Goal: Information Seeking & Learning: Learn about a topic

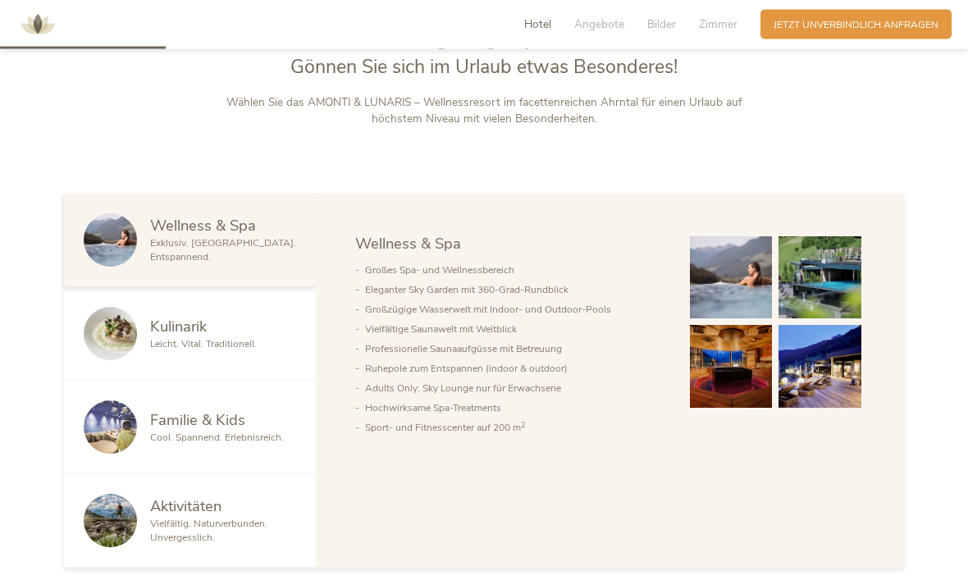
scroll to position [728, 0]
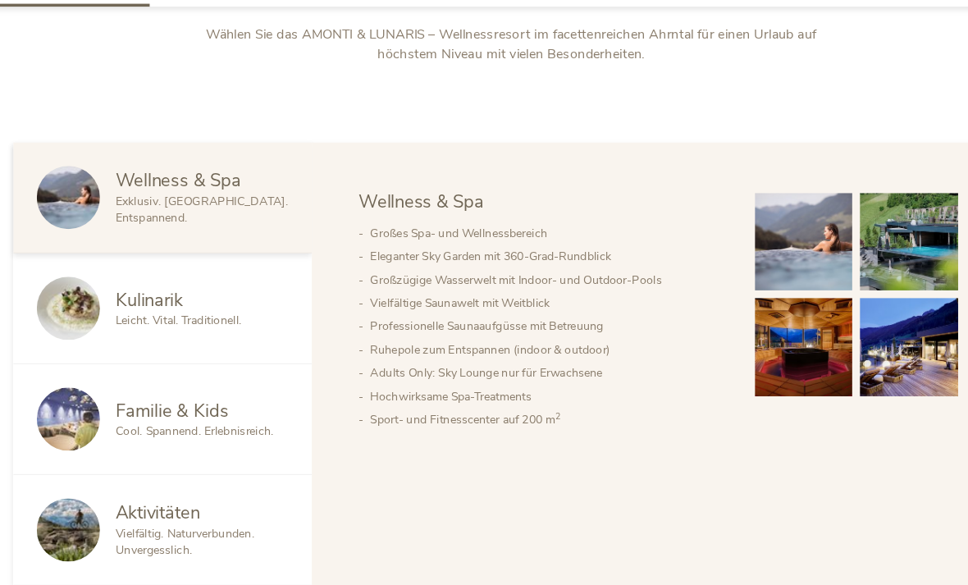
click at [150, 302] on span "Kulinarik" at bounding box center [178, 296] width 57 height 21
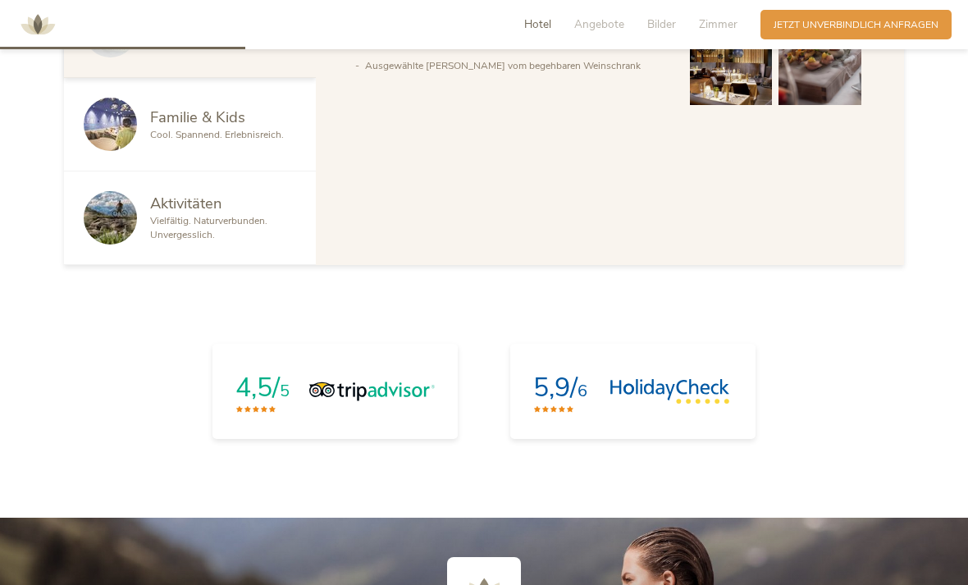
scroll to position [1077, 0]
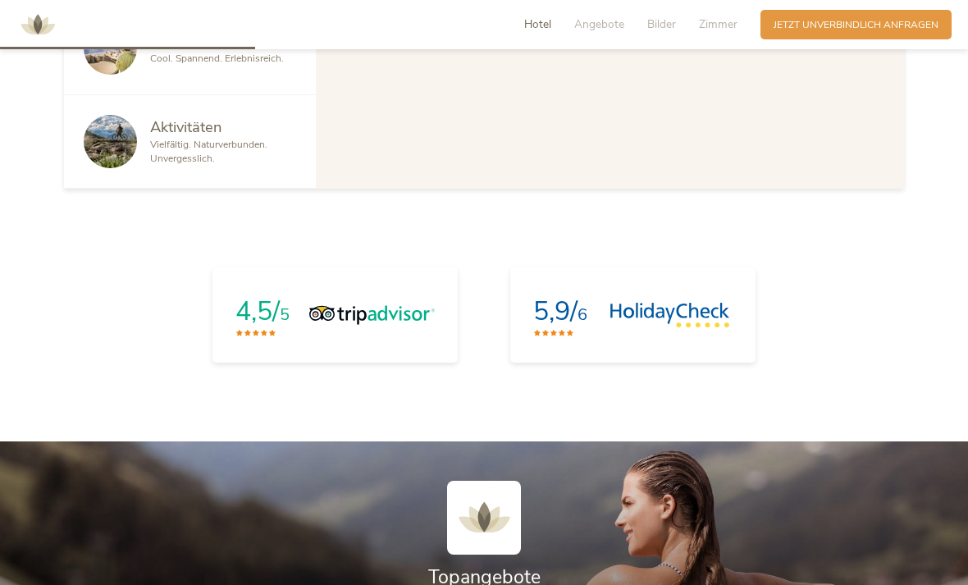
click at [103, 168] on img at bounding box center [110, 141] width 53 height 53
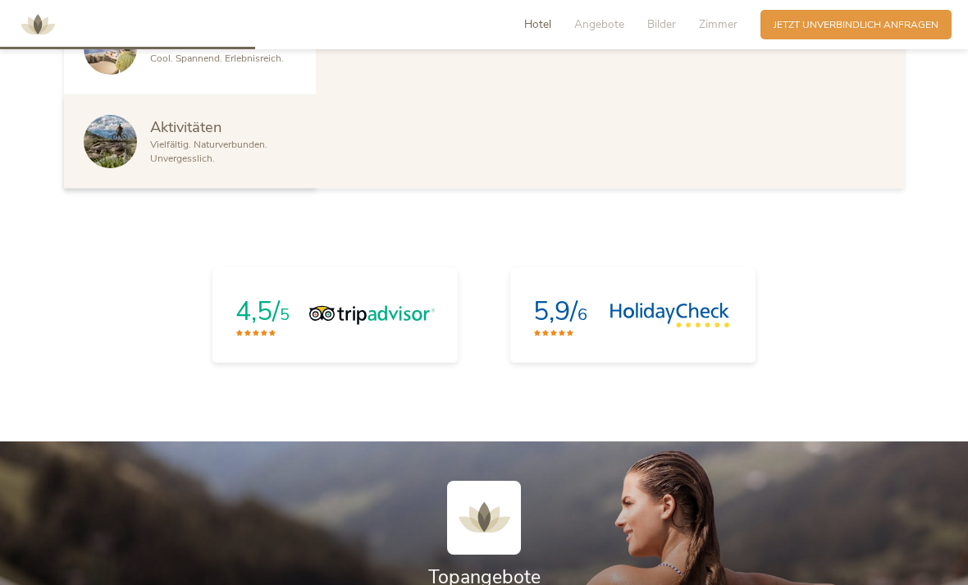
click at [161, 137] on span "Aktivitäten" at bounding box center [185, 127] width 71 height 21
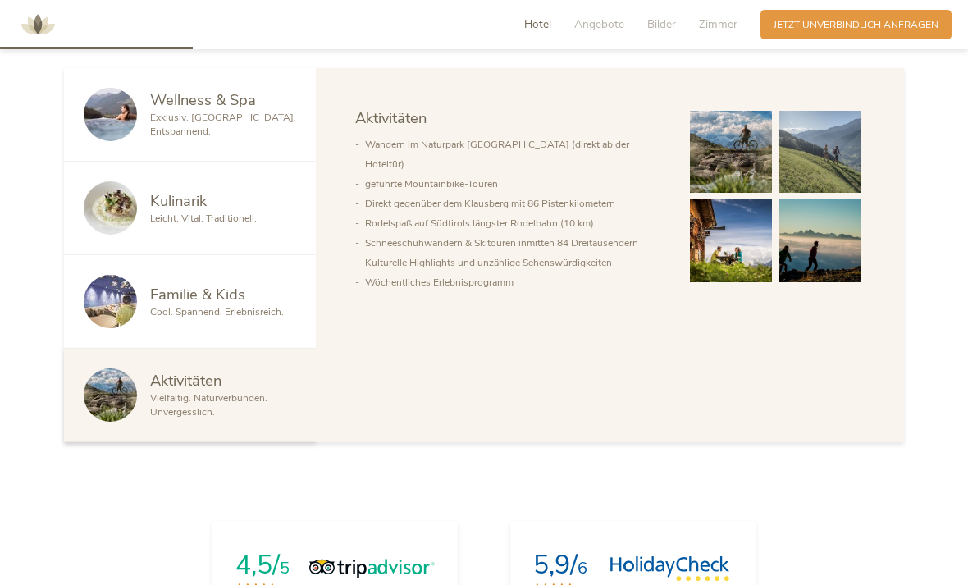
scroll to position [825, 0]
click at [552, 272] on li "Kulturelle Highlights und unzählige Sehenswürdigkeiten" at bounding box center [514, 262] width 299 height 20
click at [601, 272] on li "Kulturelle Highlights und unzählige Sehenswürdigkeiten" at bounding box center [514, 262] width 299 height 20
click at [496, 291] on li "Wöchentliches Erlebnisprogramm" at bounding box center [514, 282] width 299 height 20
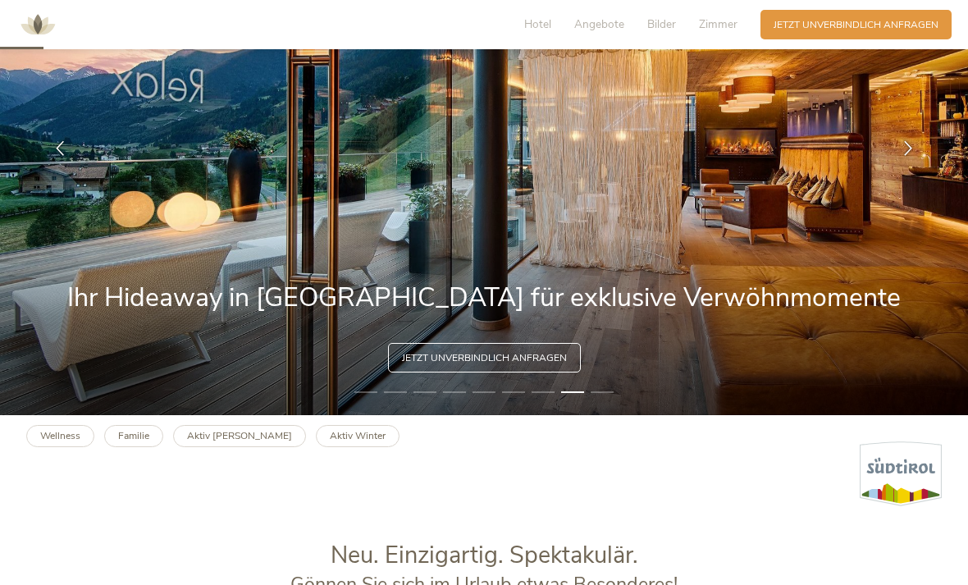
scroll to position [178, 0]
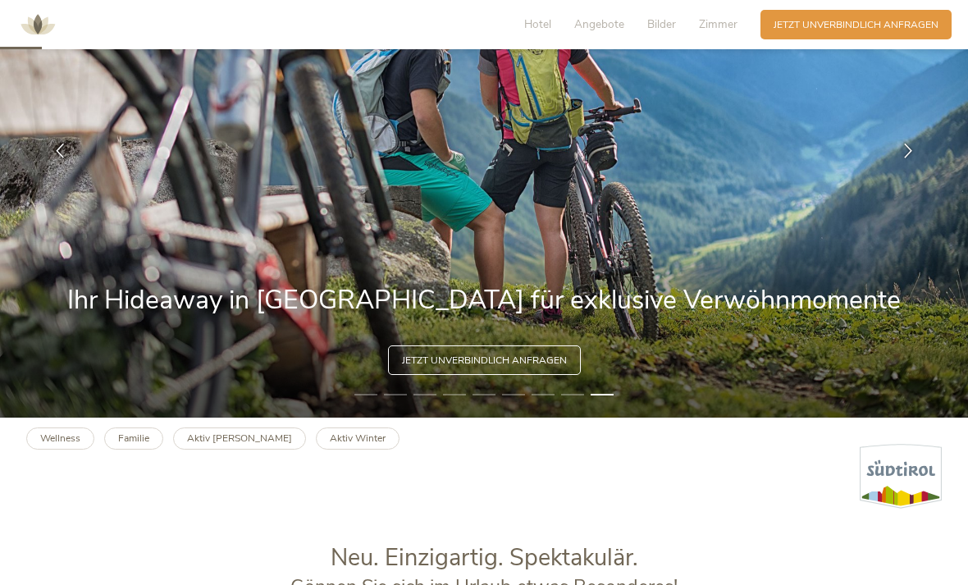
click at [537, 21] on span "Hotel" at bounding box center [537, 24] width 27 height 16
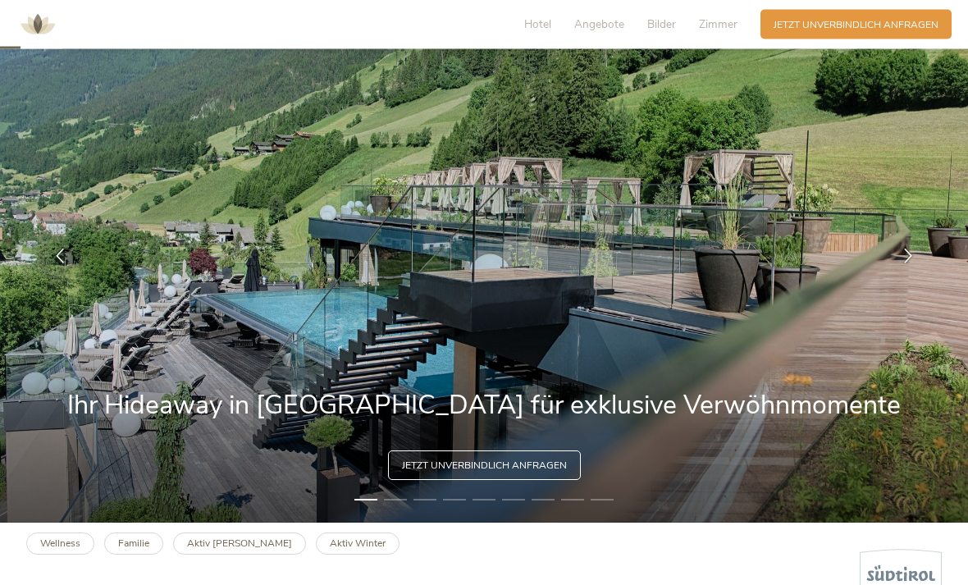
scroll to position [0, 0]
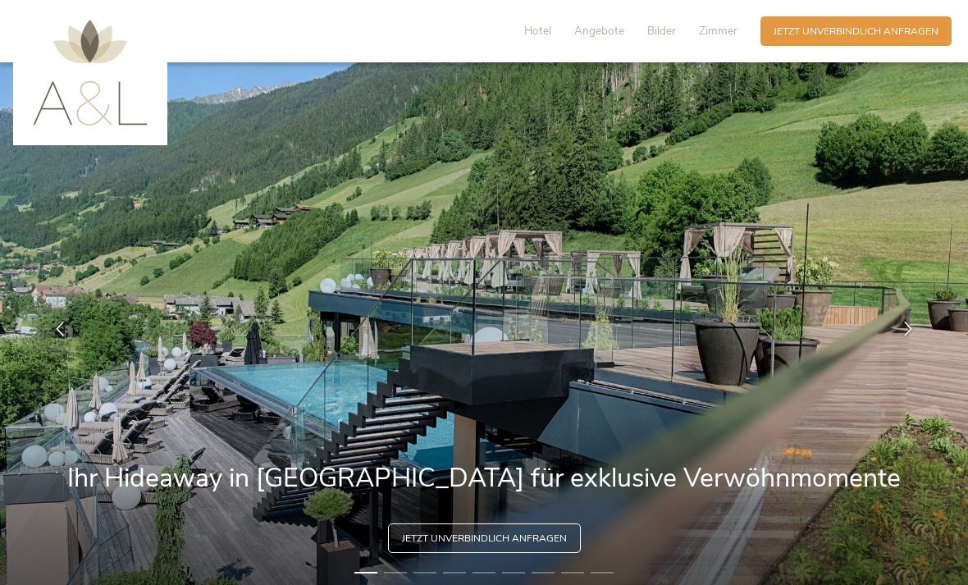
click at [555, 16] on div "Hotel Angebote Bilder Zimmer Anfragen Jetzt unverbindlich anfragen" at bounding box center [730, 31] width 451 height 36
click at [547, 28] on span "Hotel" at bounding box center [537, 31] width 27 height 16
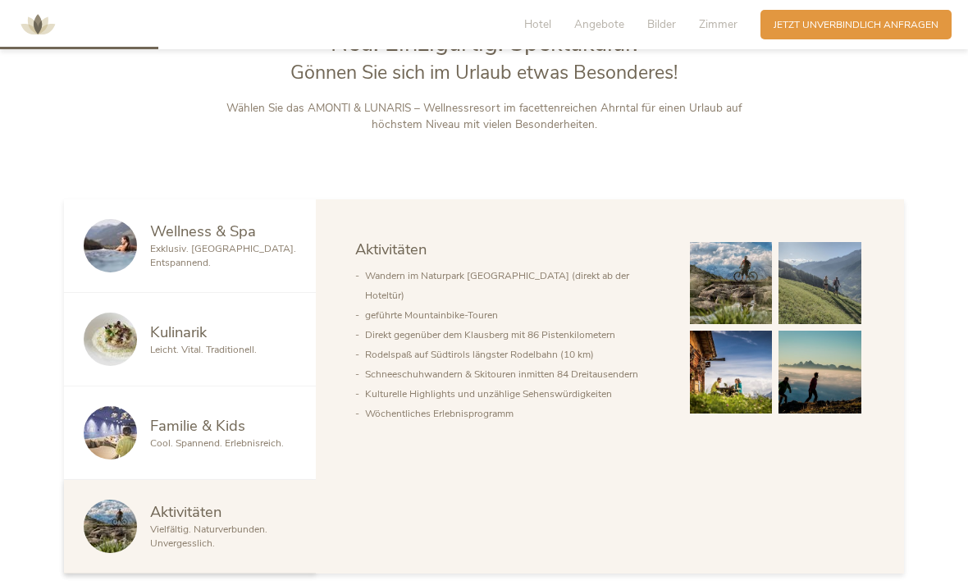
scroll to position [696, 0]
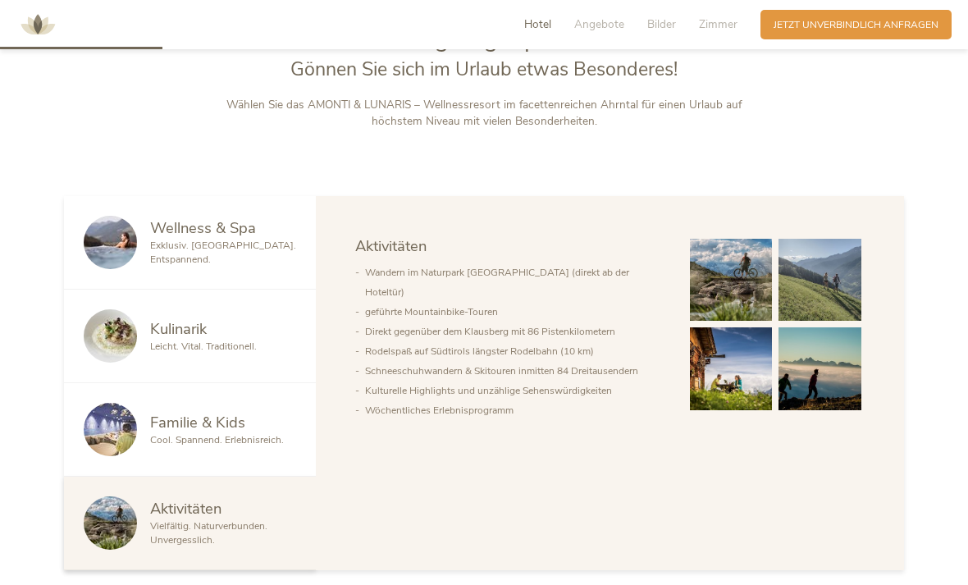
click at [606, 25] on span "Angebote" at bounding box center [599, 24] width 50 height 16
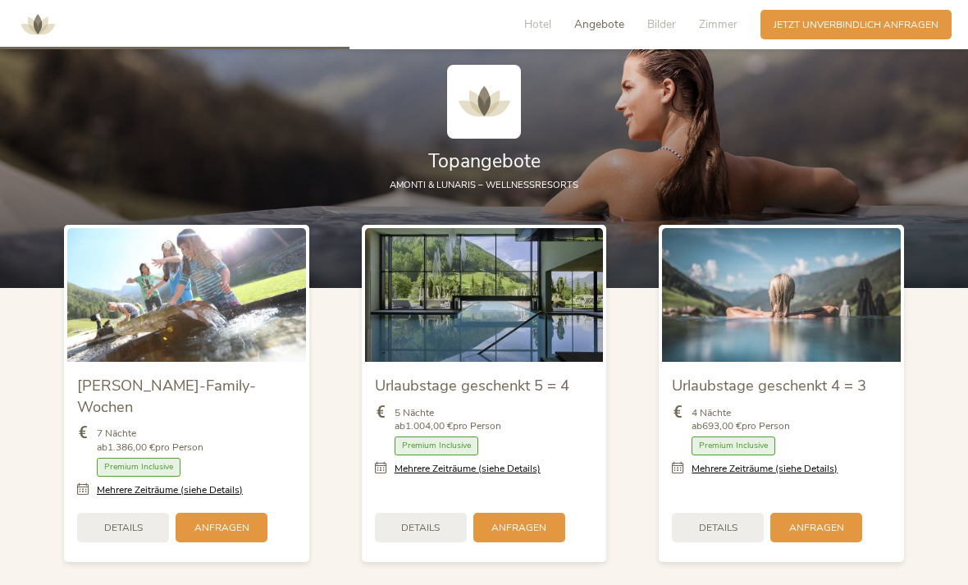
click at [662, 22] on span "Bilder" at bounding box center [661, 24] width 29 height 16
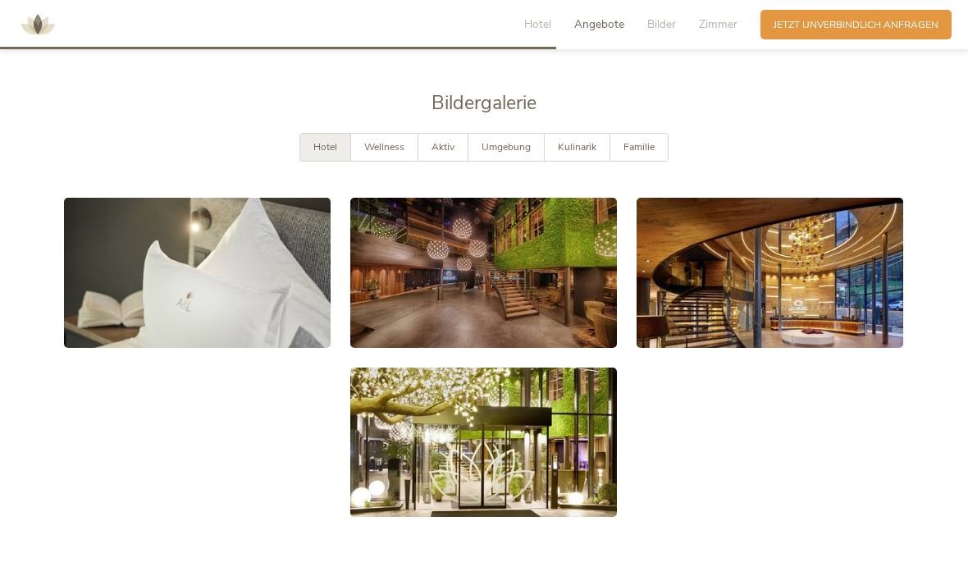
scroll to position [2481, 0]
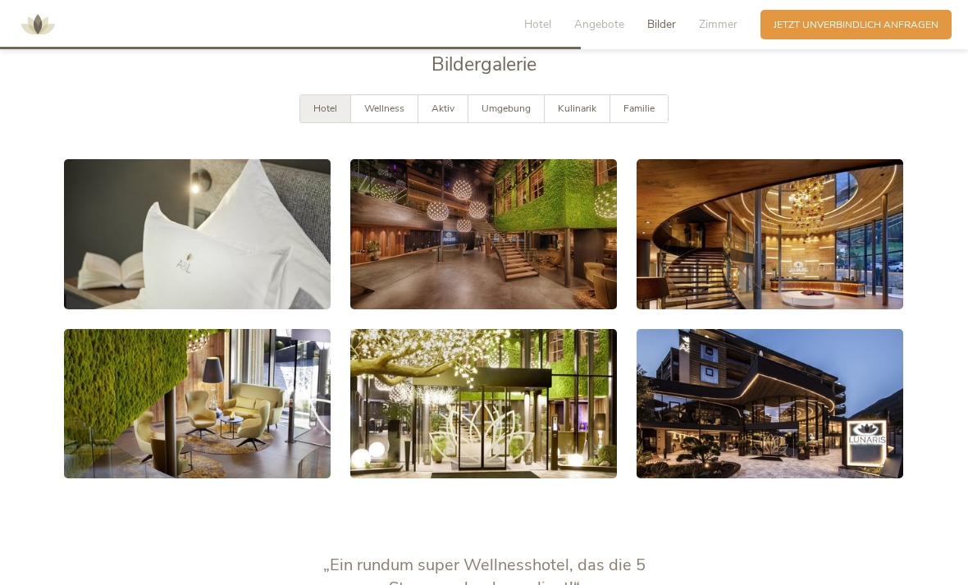
click at [721, 25] on span "Zimmer" at bounding box center [718, 24] width 39 height 16
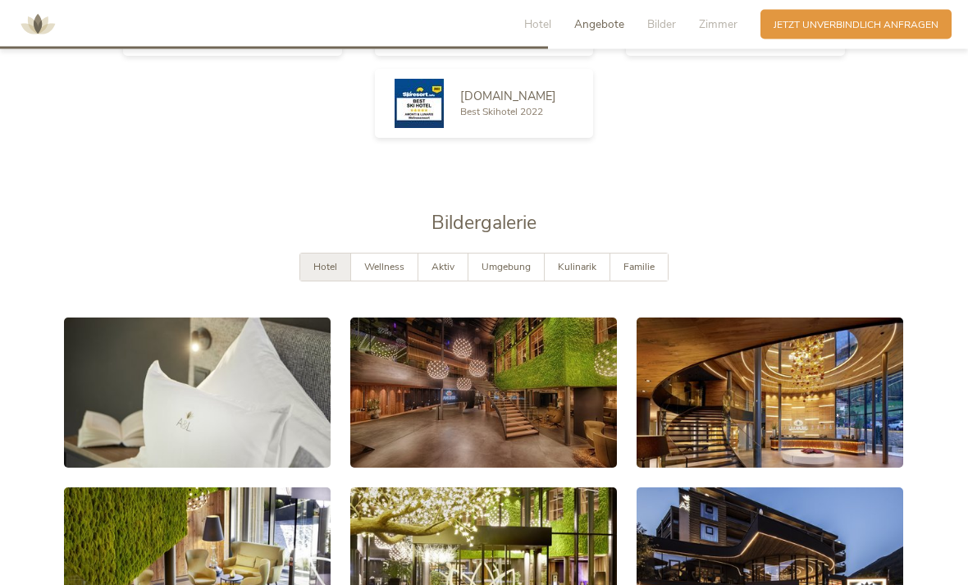
scroll to position [2320, 0]
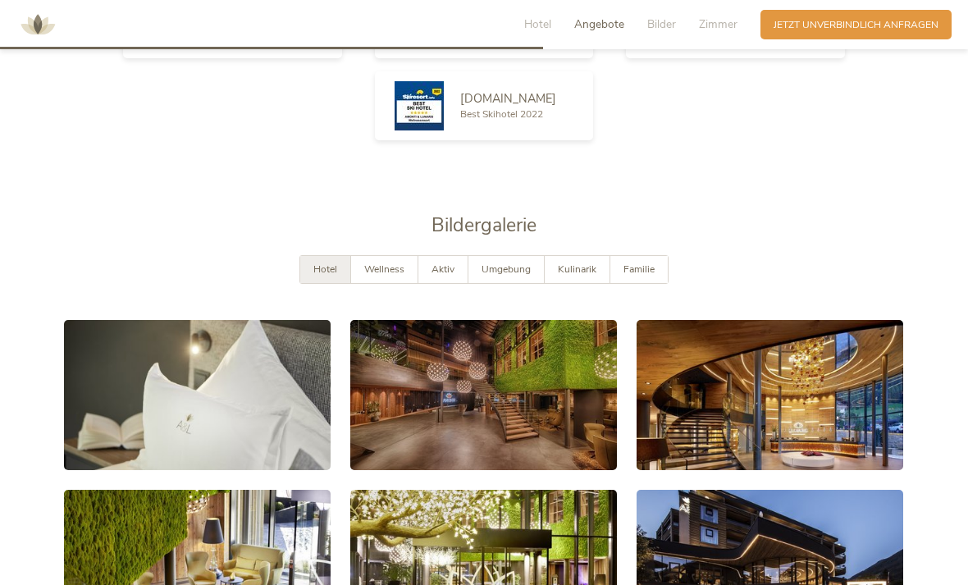
click at [447, 276] on span "Aktiv" at bounding box center [443, 269] width 23 height 13
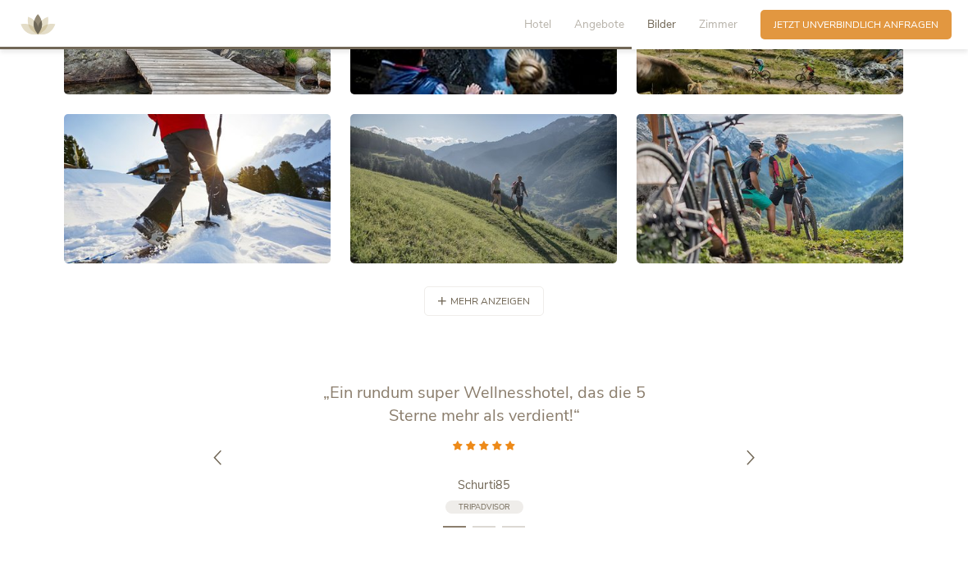
scroll to position [2697, 0]
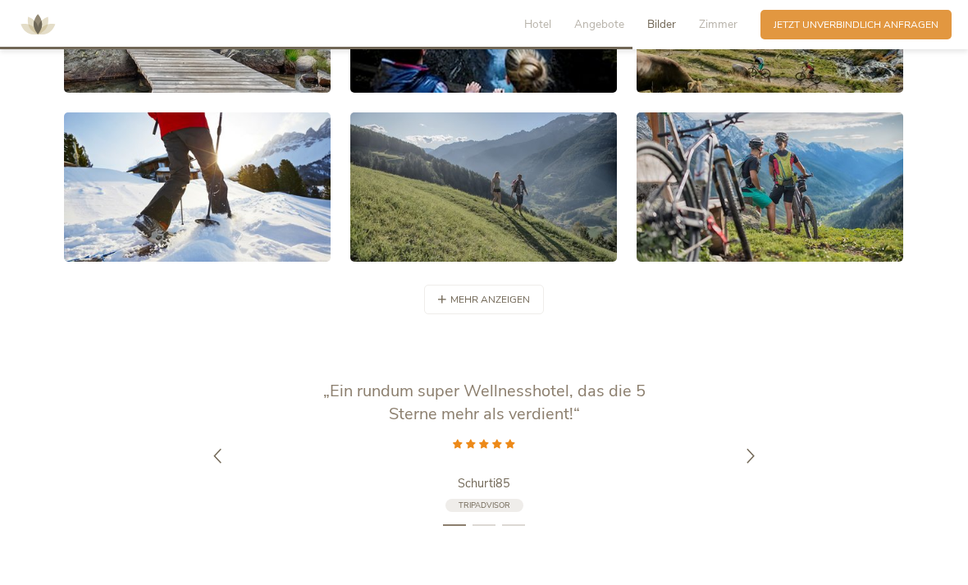
click at [746, 463] on icon at bounding box center [750, 455] width 15 height 15
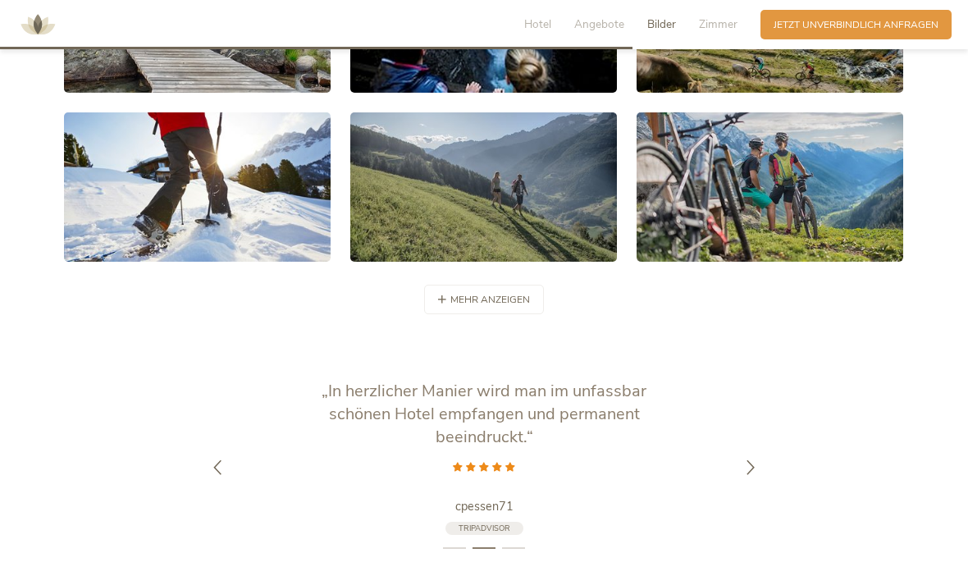
click at [751, 474] on icon at bounding box center [750, 467] width 15 height 15
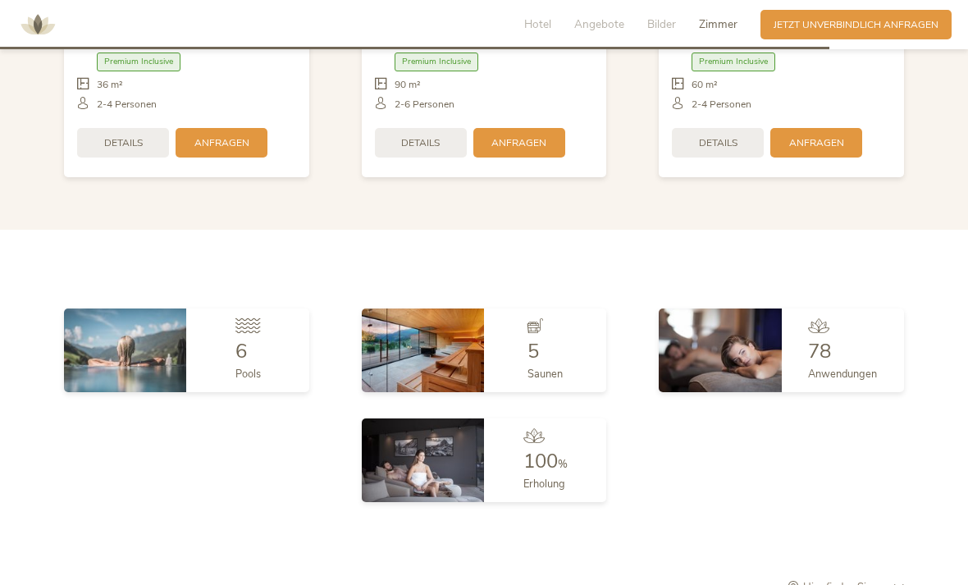
scroll to position [3538, 0]
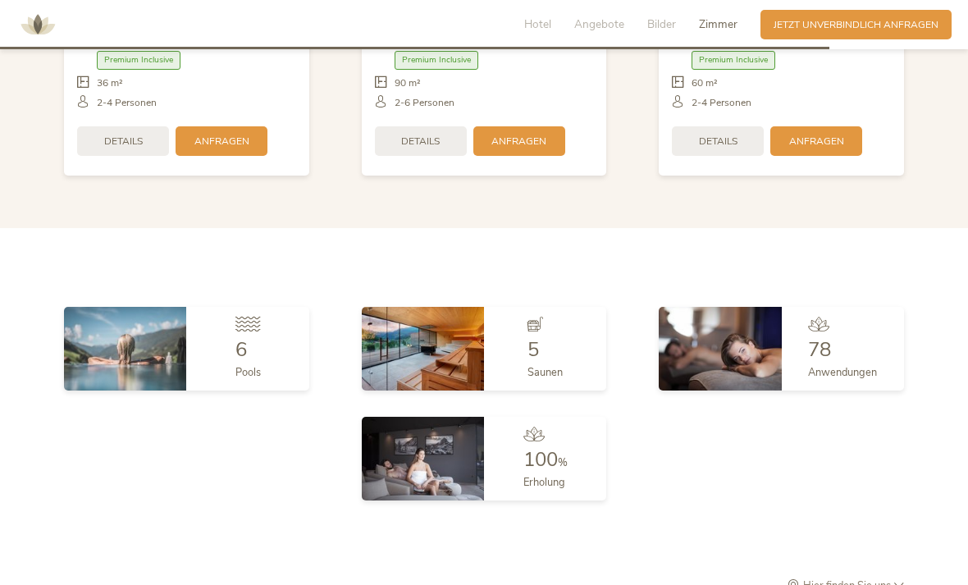
click at [243, 354] on span "6" at bounding box center [241, 349] width 11 height 26
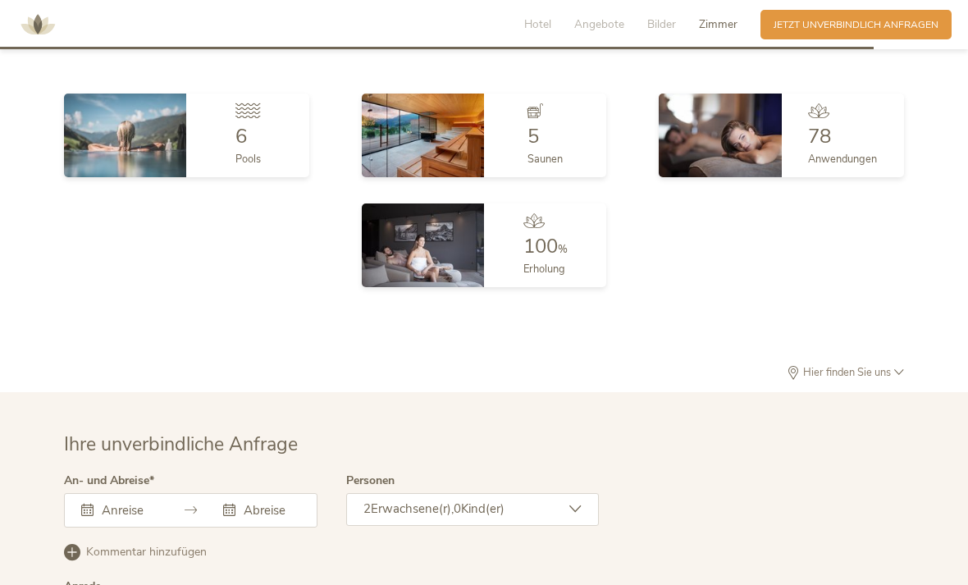
scroll to position [3785, 0]
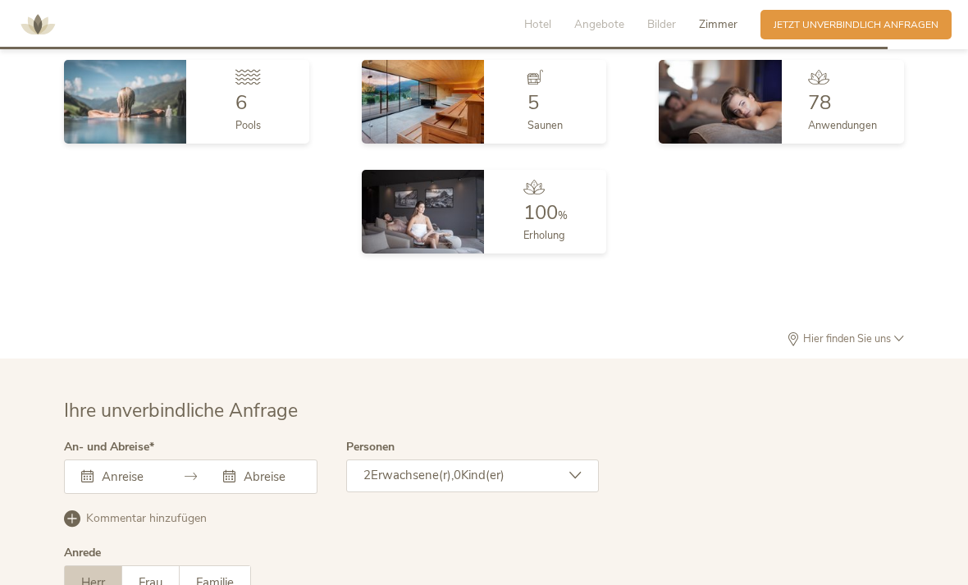
click at [556, 222] on span "100" at bounding box center [541, 212] width 34 height 26
click at [447, 227] on img at bounding box center [423, 212] width 122 height 84
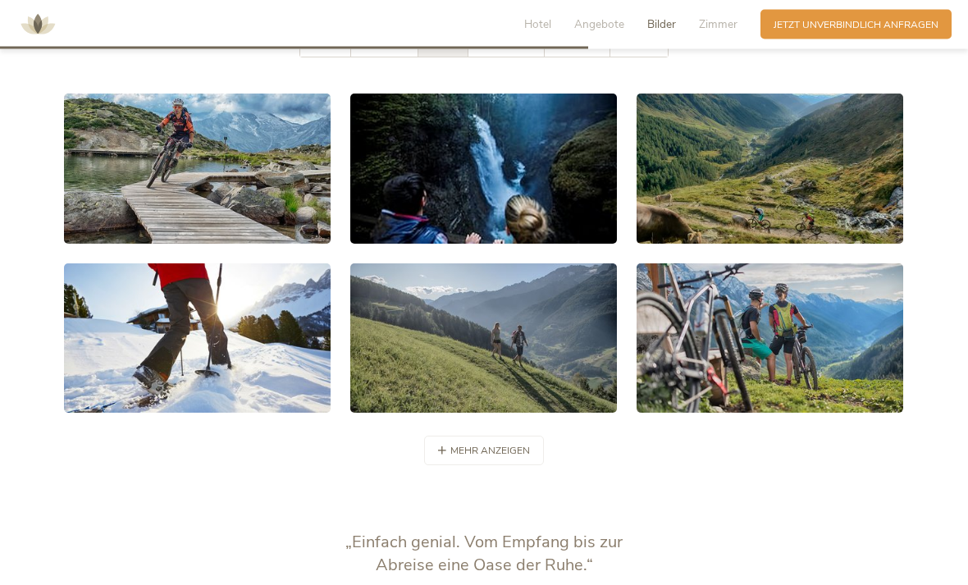
scroll to position [2542, 0]
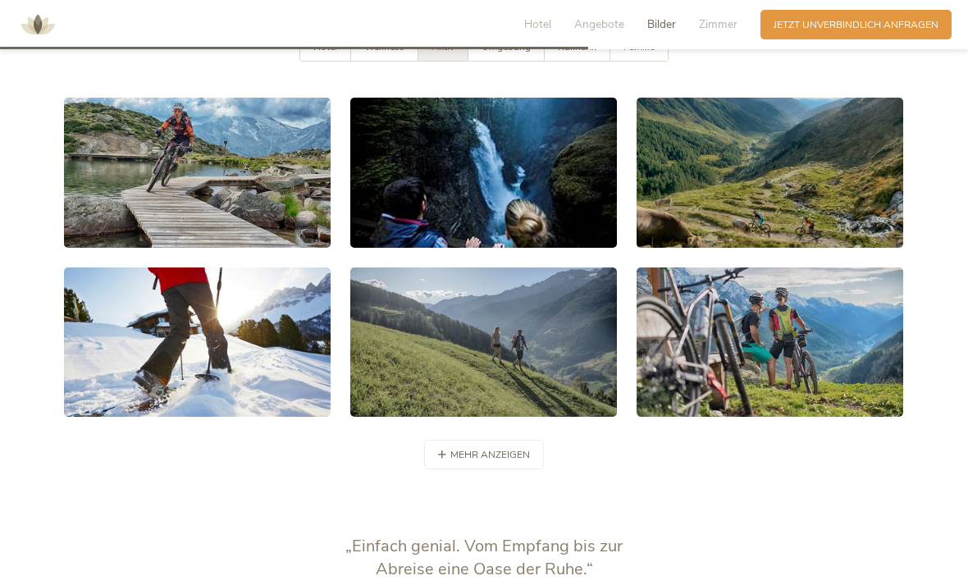
click at [830, 211] on link at bounding box center [770, 173] width 267 height 150
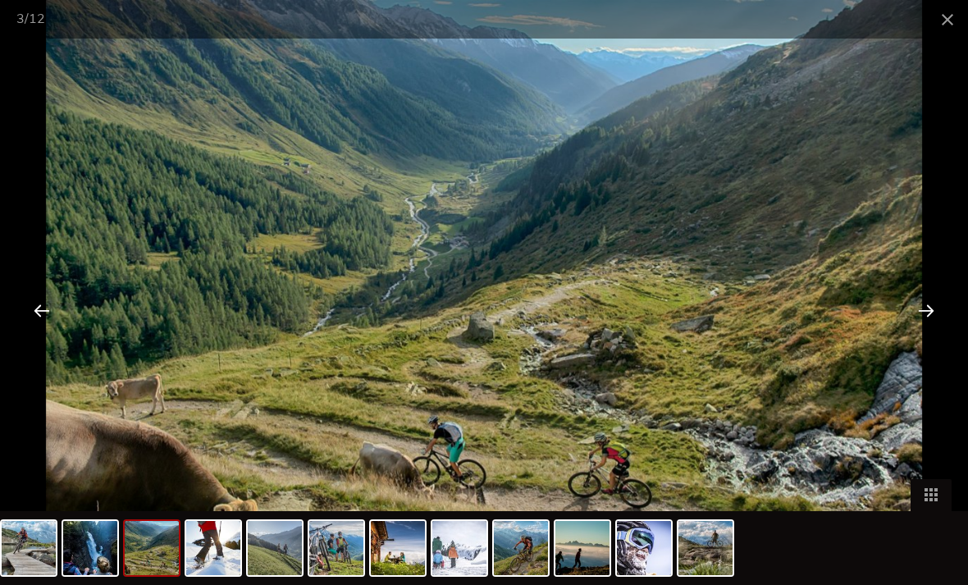
click at [931, 314] on div at bounding box center [926, 310] width 51 height 51
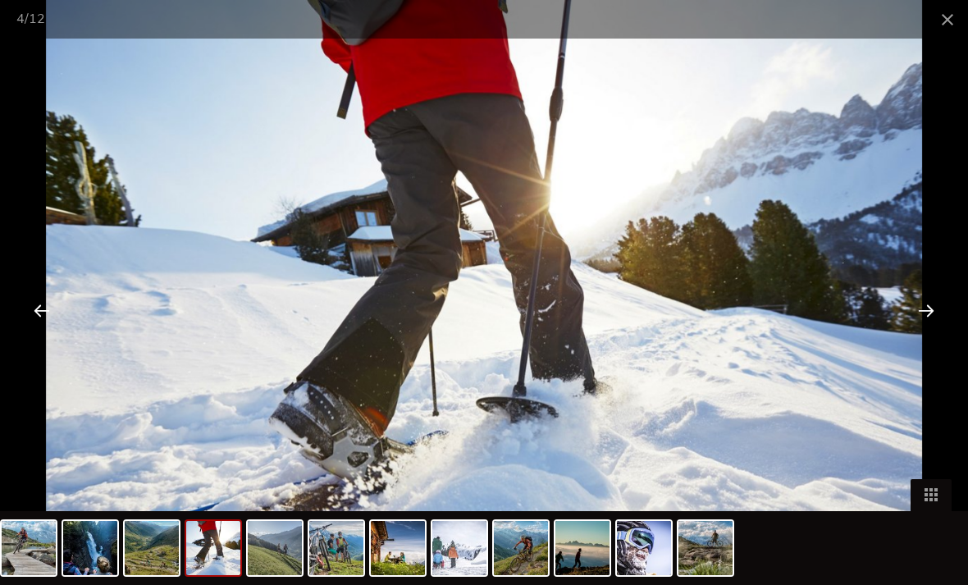
click at [917, 300] on div at bounding box center [926, 310] width 51 height 51
